Goal: Find specific page/section: Find specific page/section

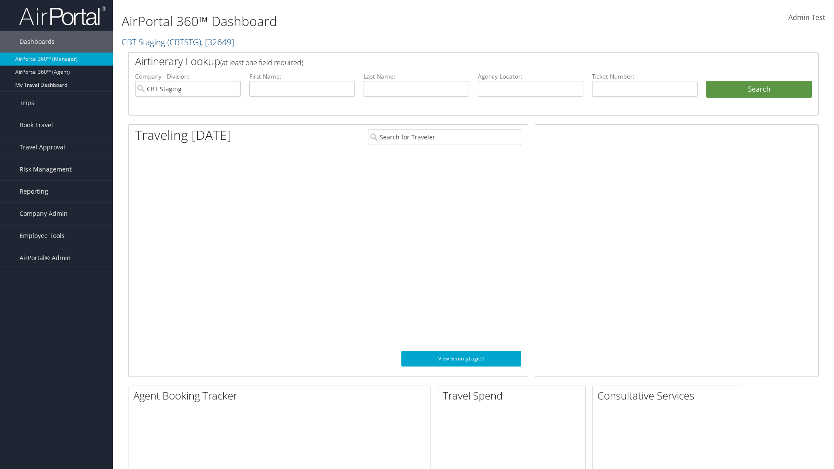
click at [56, 214] on span "Company Admin" at bounding box center [44, 214] width 48 height 22
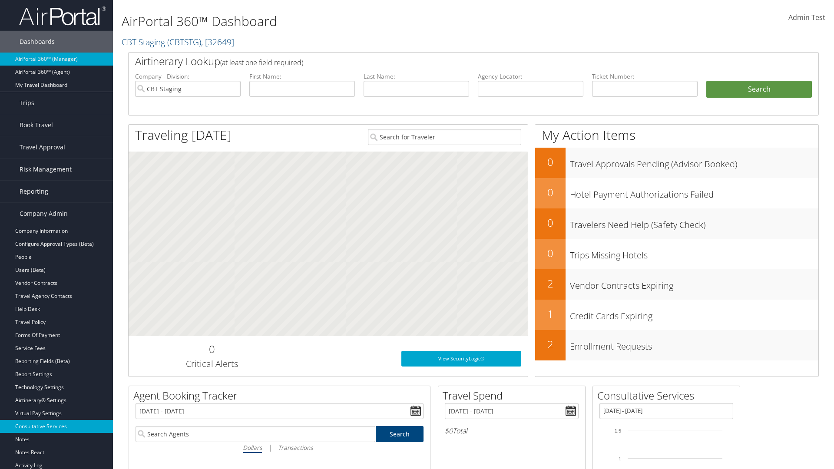
click at [56, 426] on link "Consultative Services" at bounding box center [56, 426] width 113 height 13
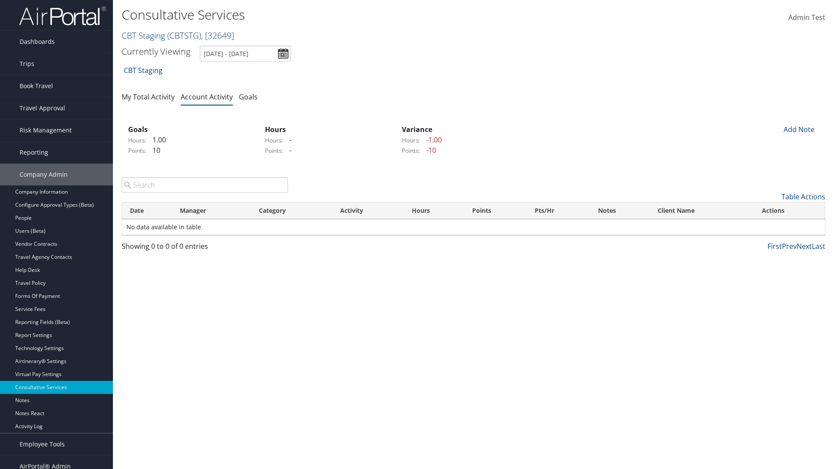
click at [143, 35] on link "CBT Staging ( CBTSTG ) , [ 32649 ]" at bounding box center [178, 36] width 112 height 12
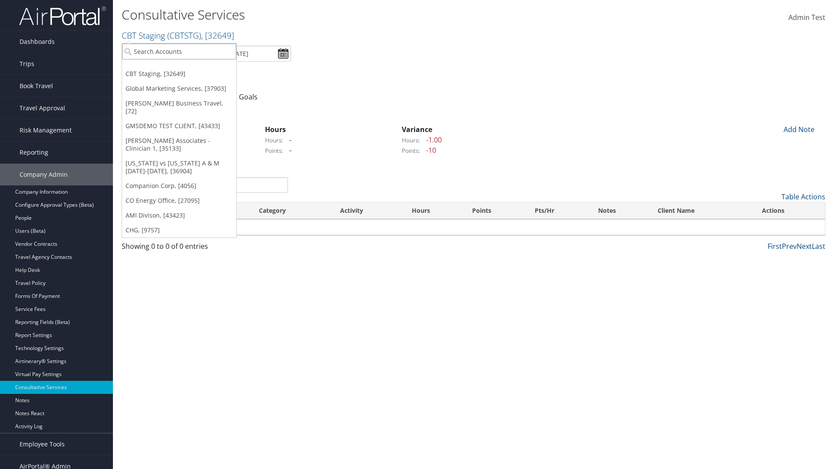
click at [179, 51] on input "search" at bounding box center [179, 51] width 114 height 16
type input "[PERSON_NAME] Business Travel"
click at [191, 67] on div "[PERSON_NAME] Business Travel (C10001), [72]" at bounding box center [191, 67] width 148 height 8
